Goal: Transaction & Acquisition: Purchase product/service

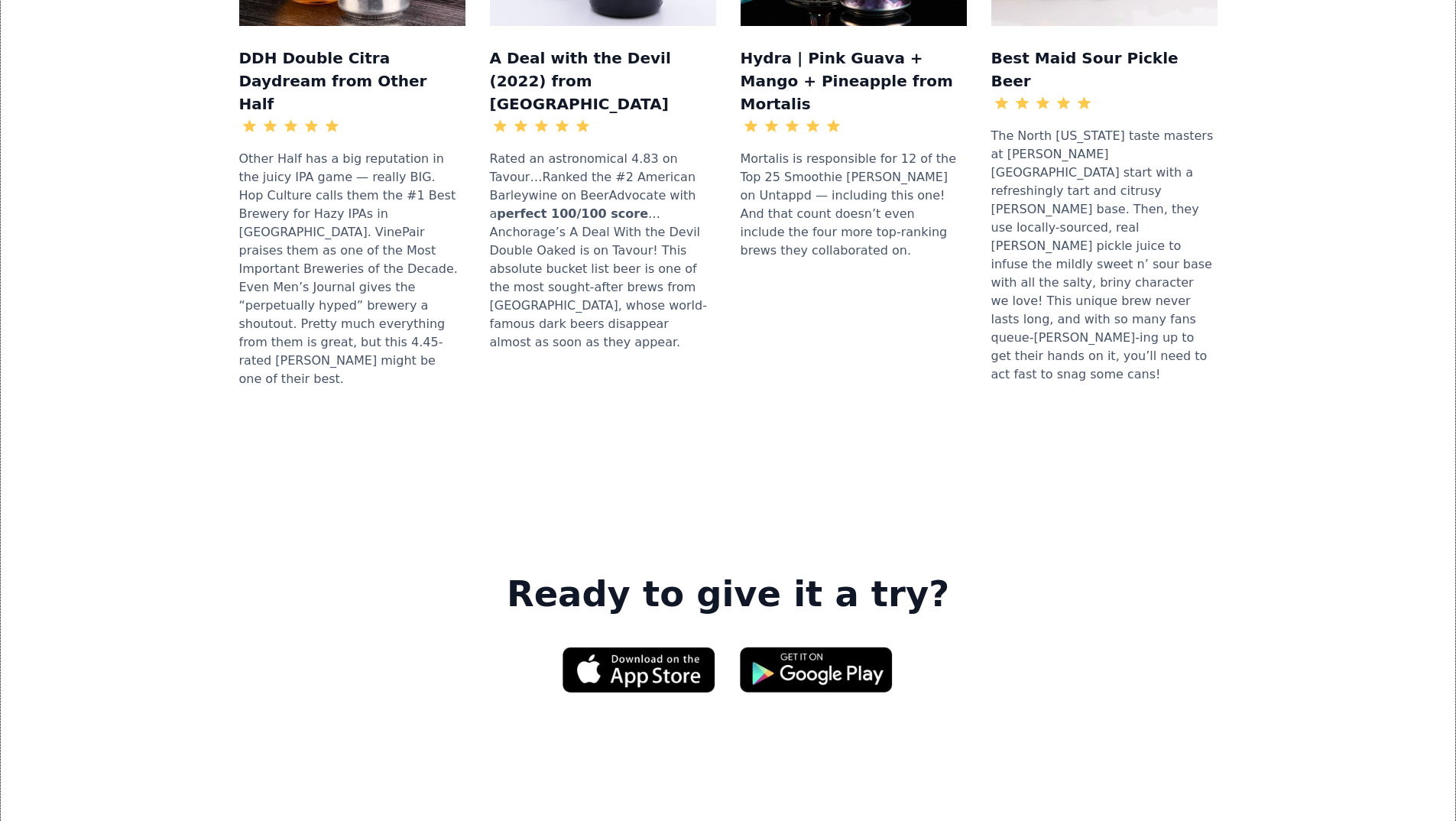
scroll to position [1912, 0]
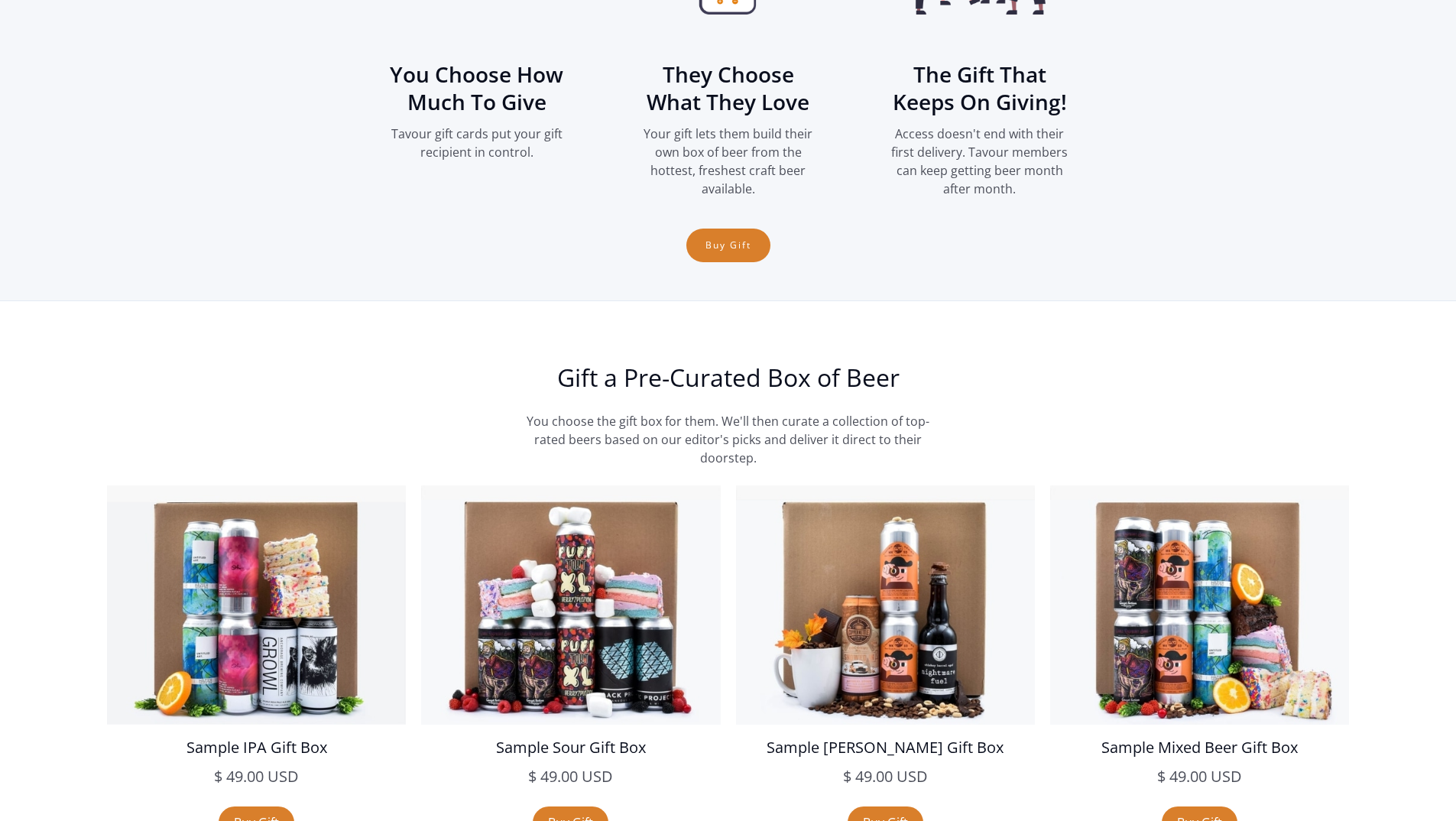
scroll to position [2600, 0]
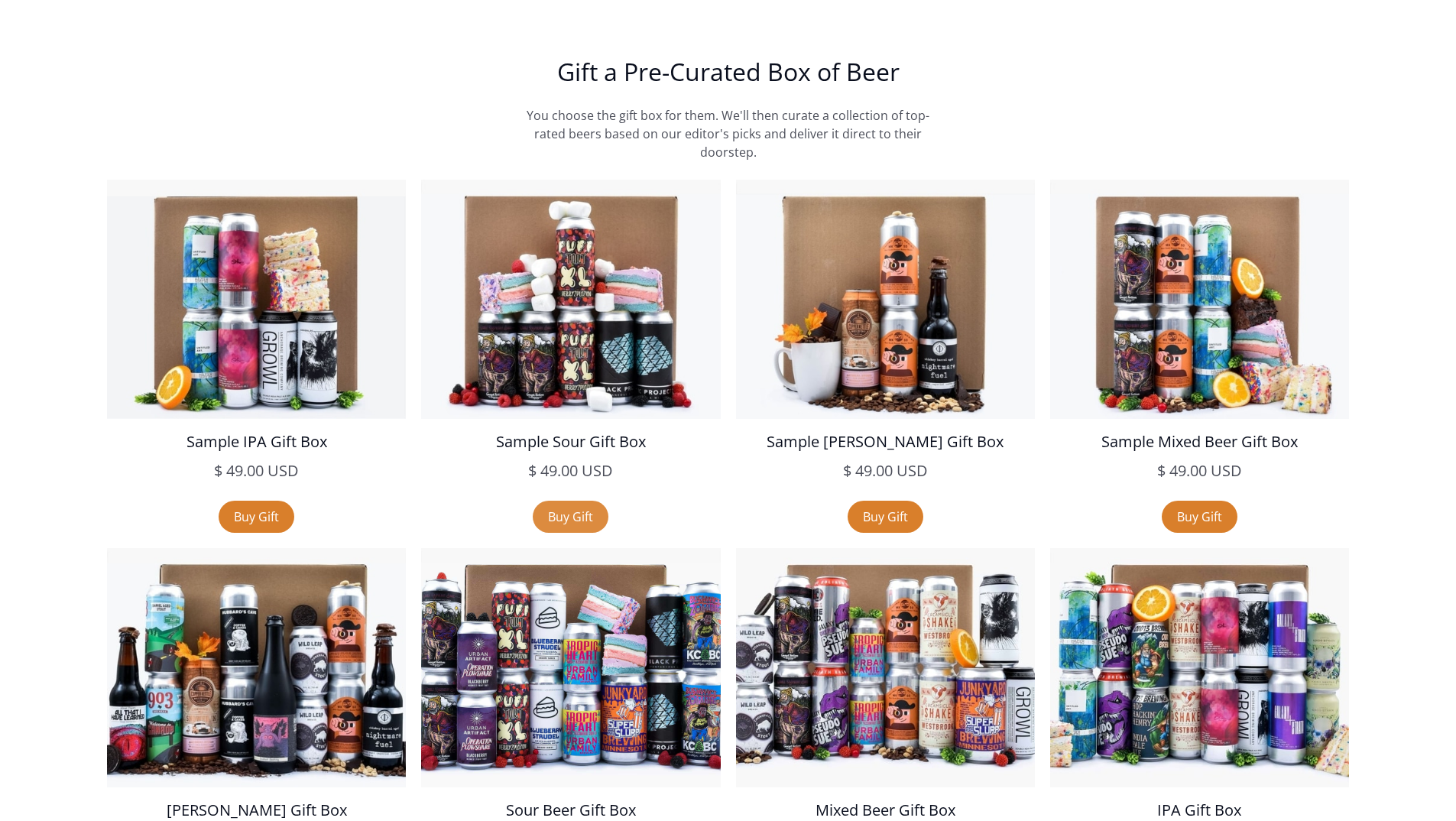
click at [567, 521] on link "Buy Gift" at bounding box center [571, 517] width 76 height 32
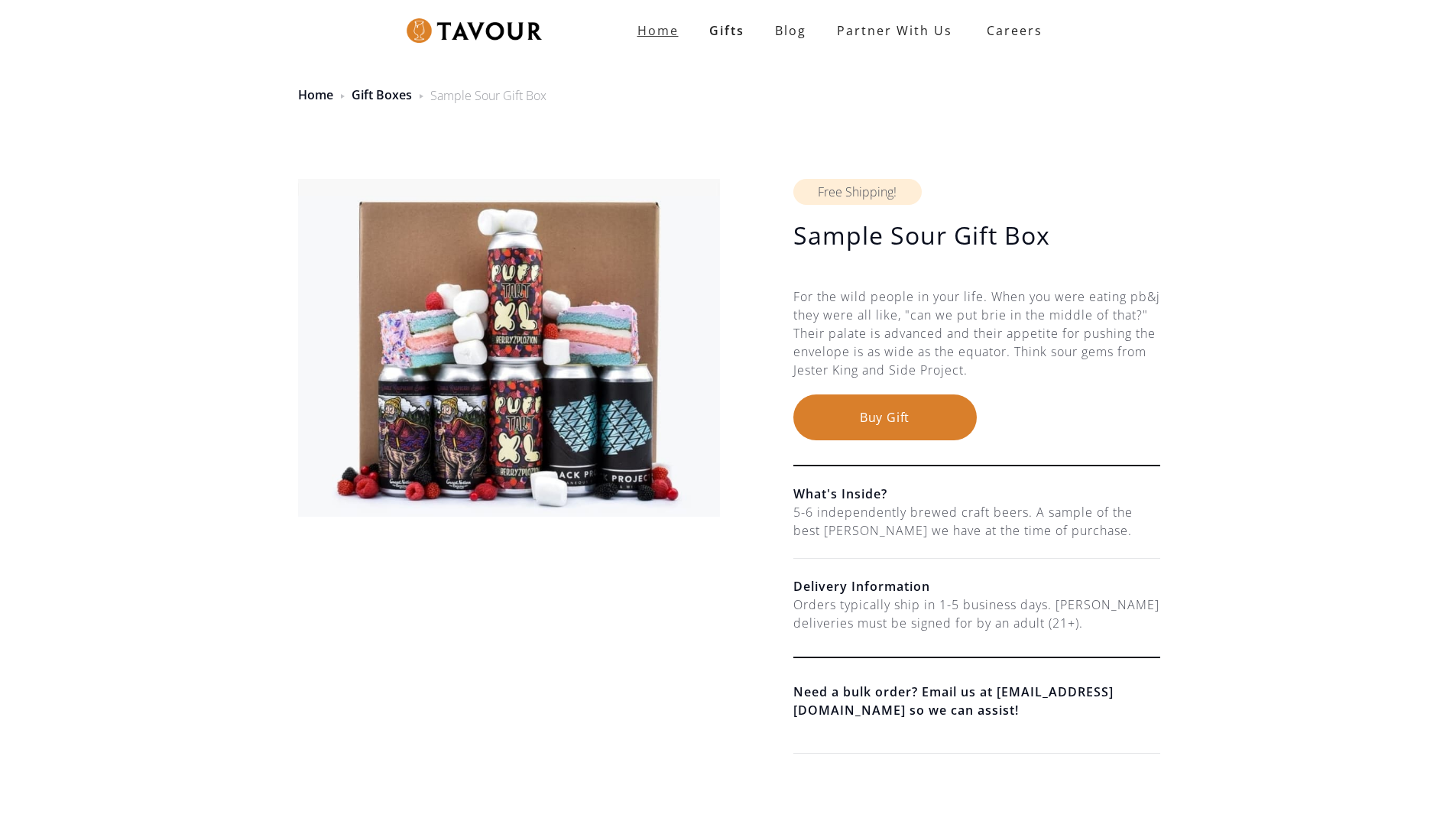
click at [628, 34] on link "Home" at bounding box center [658, 30] width 72 height 31
